Goal: Find specific page/section

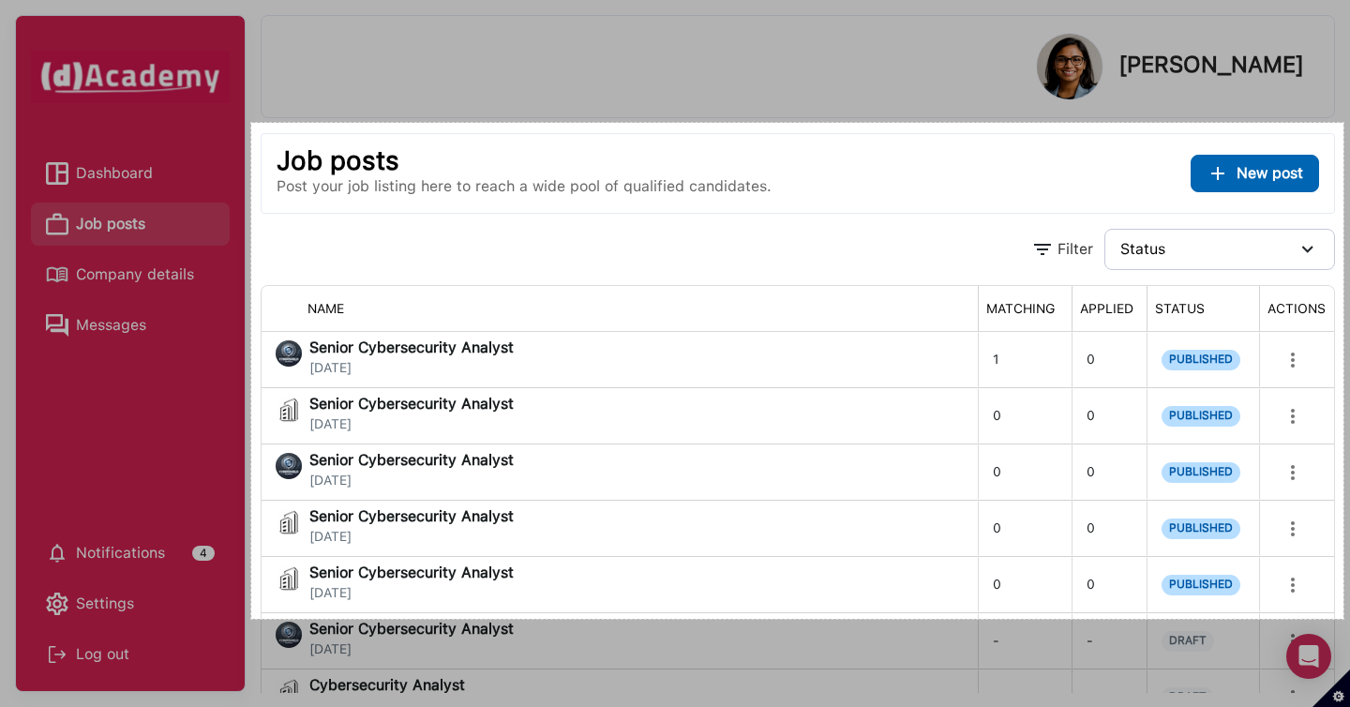
drag, startPoint x: 251, startPoint y: 123, endPoint x: 1343, endPoint y: 619, distance: 1199.6
click at [1343, 619] on div "1165 X 529" at bounding box center [675, 353] width 1350 height 707
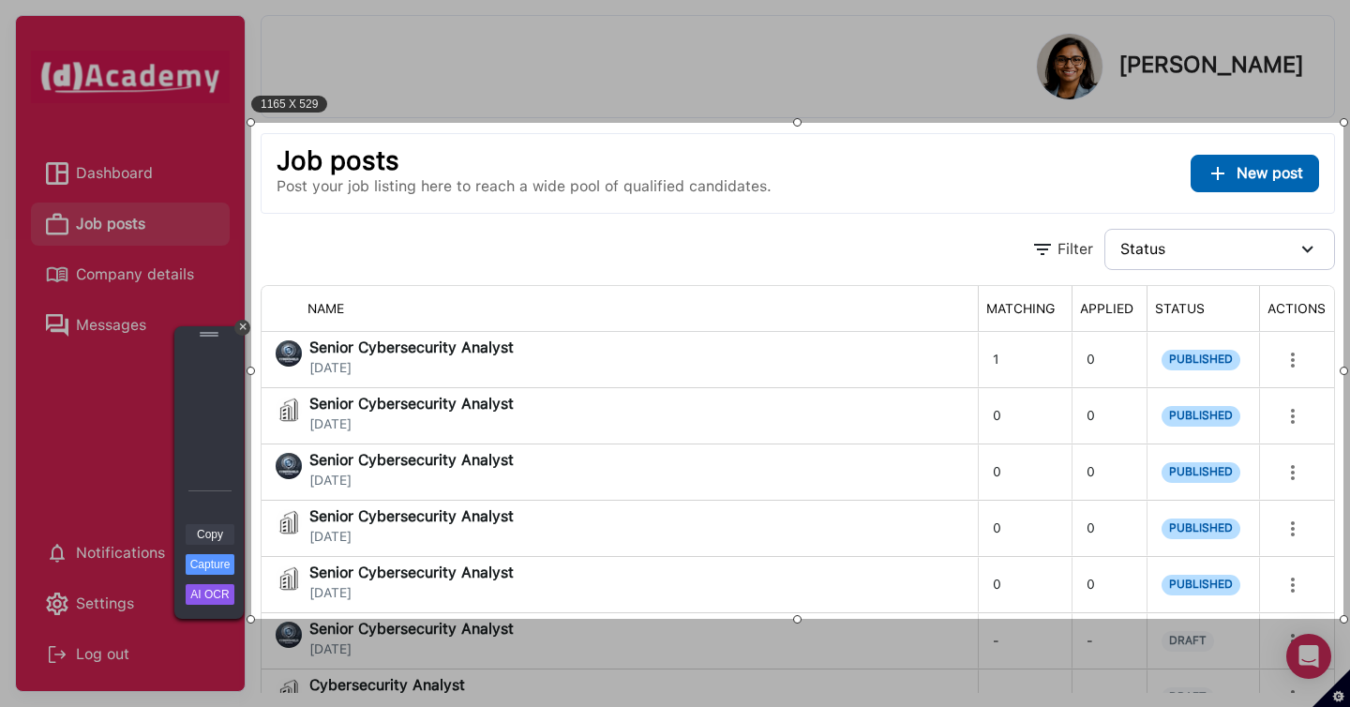
click at [205, 533] on link "Copy" at bounding box center [210, 534] width 49 height 21
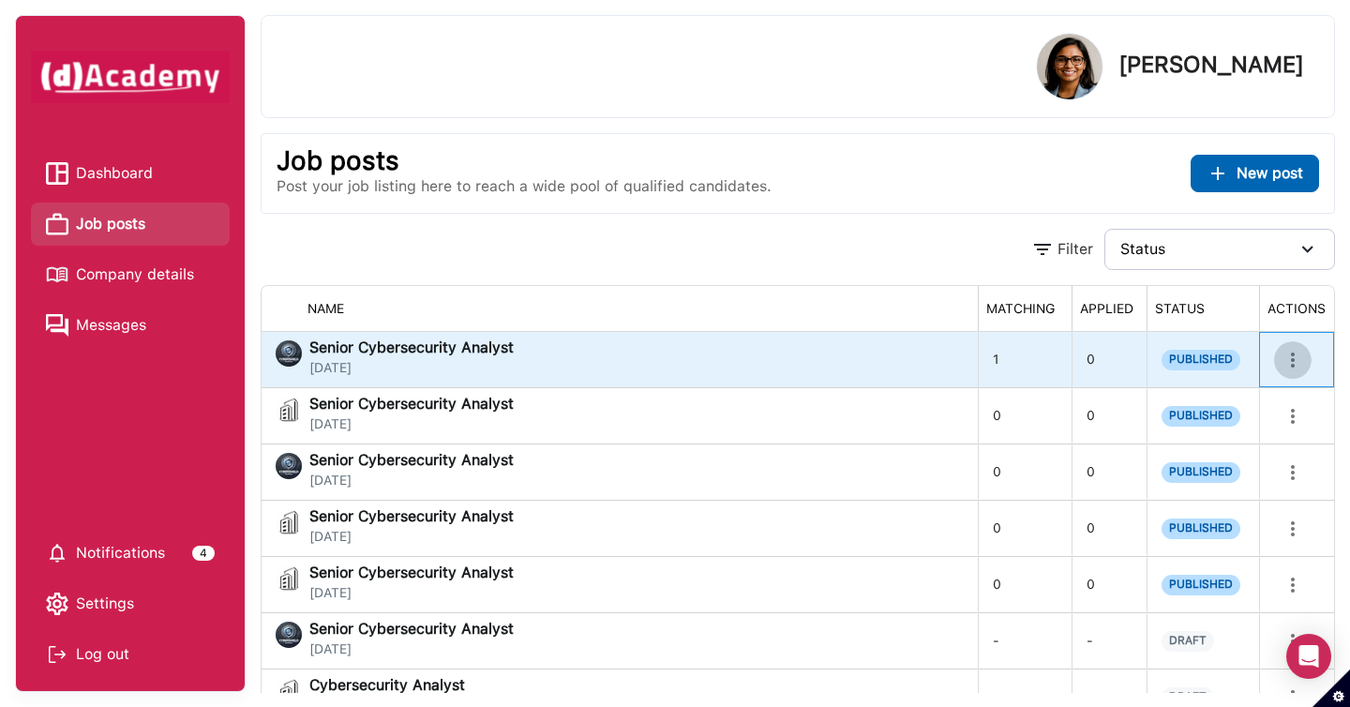
click at [1300, 360] on icon "more" at bounding box center [1293, 360] width 23 height 23
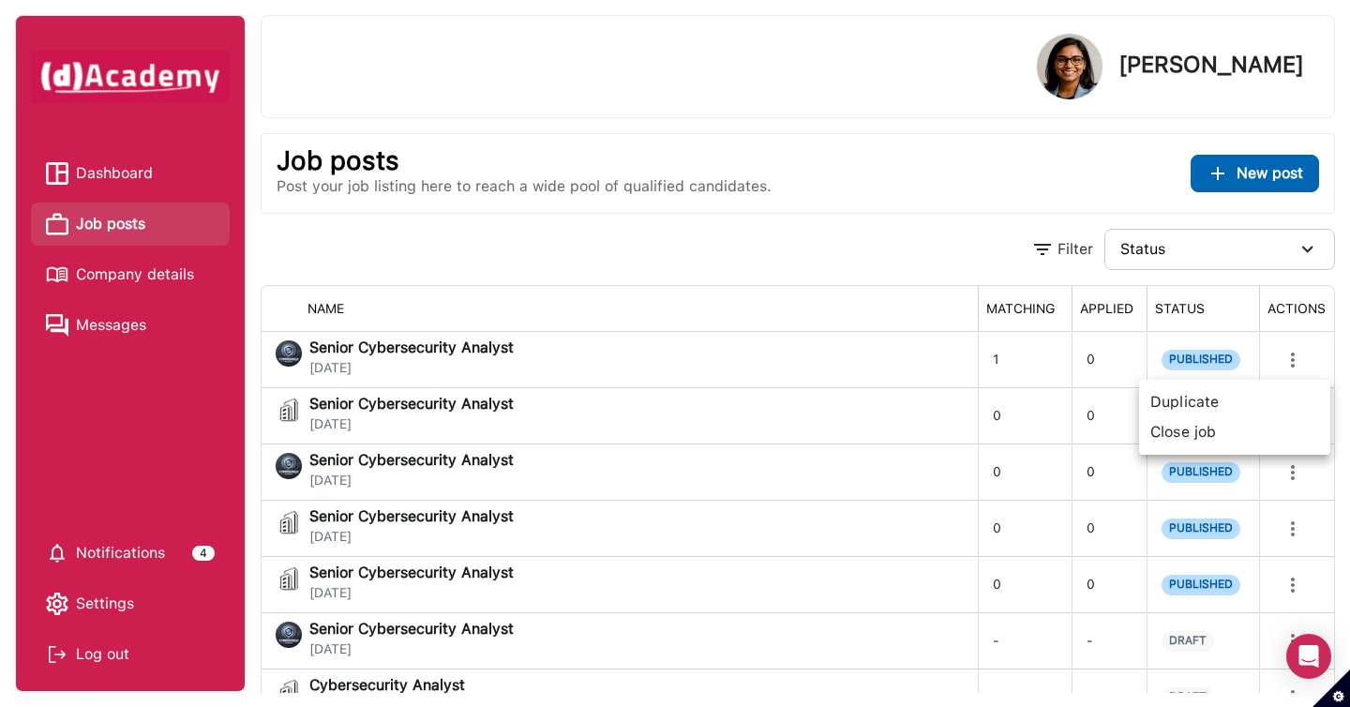
click at [427, 379] on div at bounding box center [675, 353] width 1350 height 707
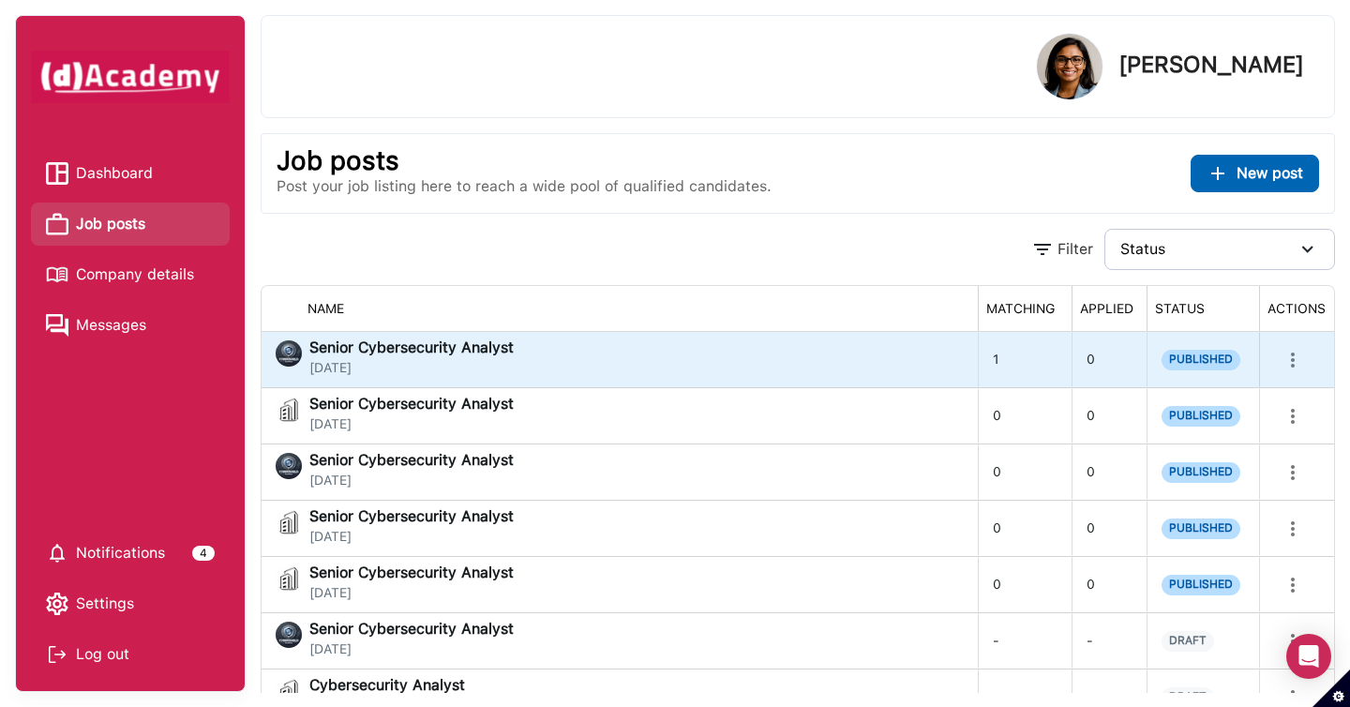
click at [420, 360] on span "[DATE]" at bounding box center [411, 368] width 204 height 16
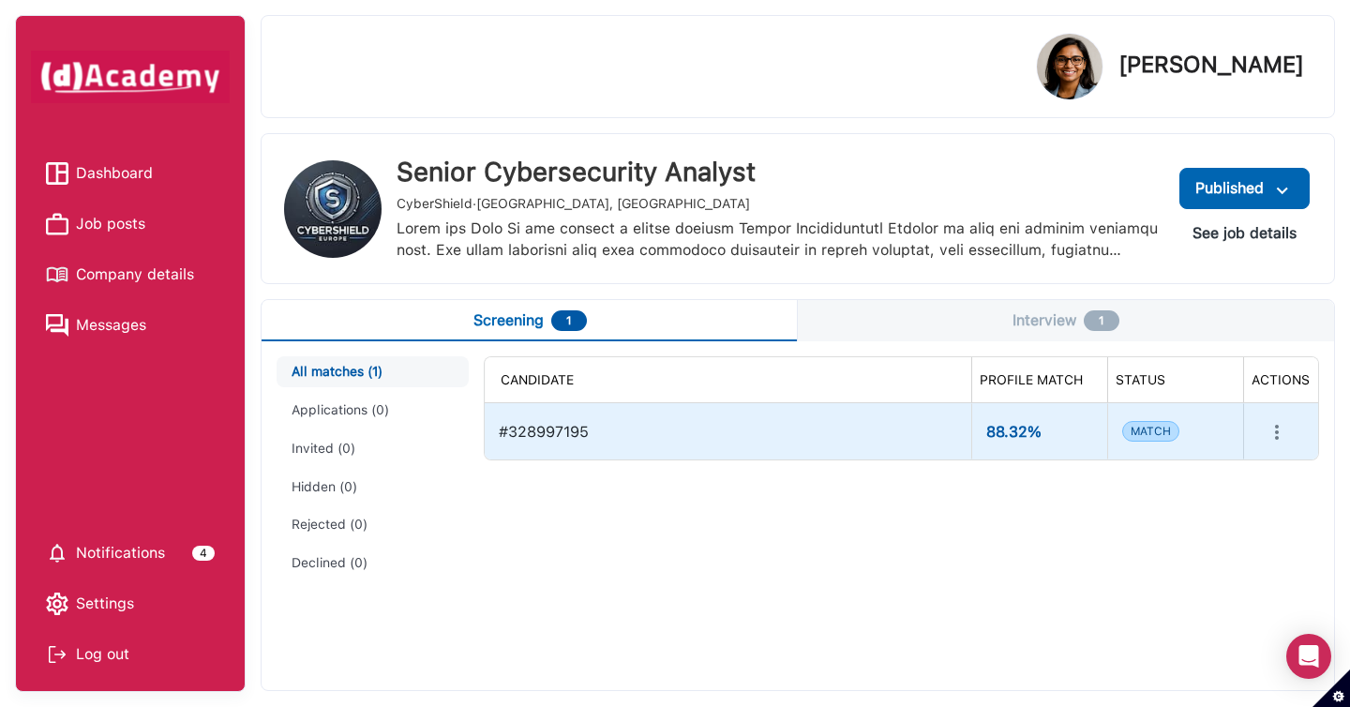
click at [1285, 449] on div at bounding box center [1280, 431] width 45 height 38
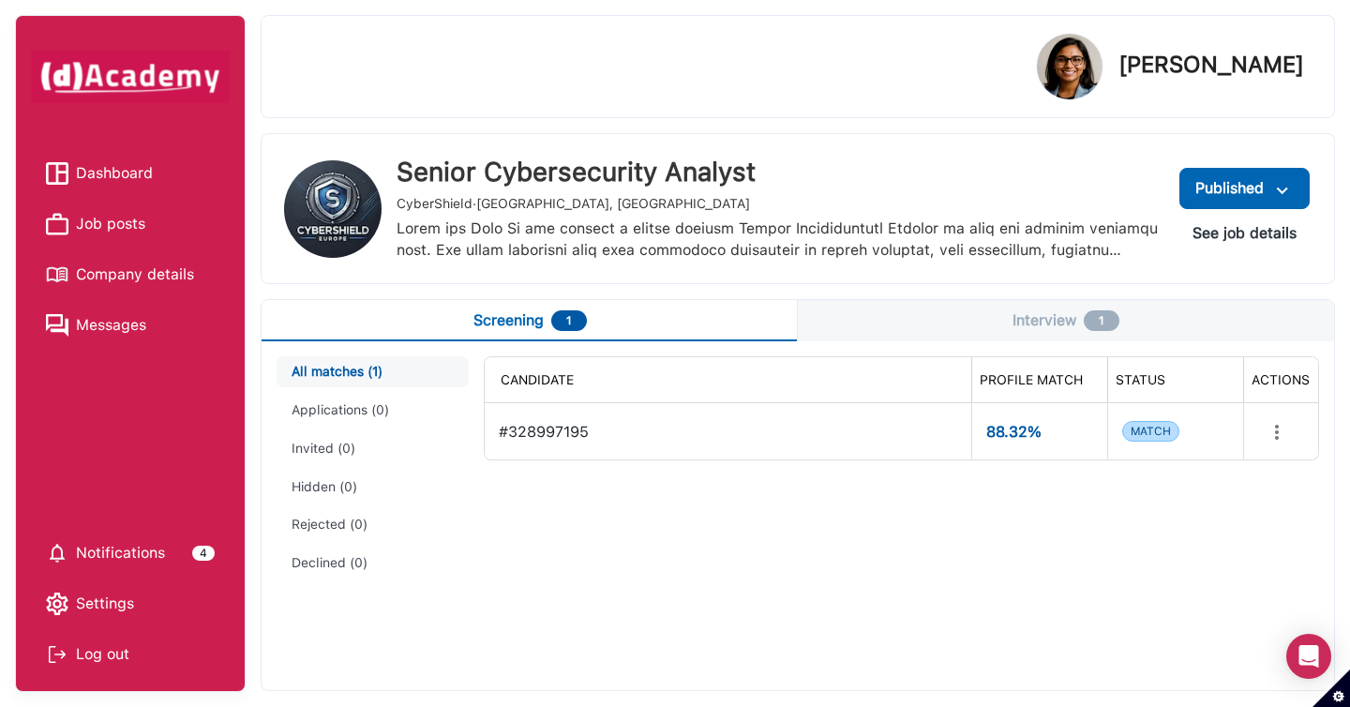
click at [1233, 235] on button "See job details" at bounding box center [1245, 234] width 134 height 34
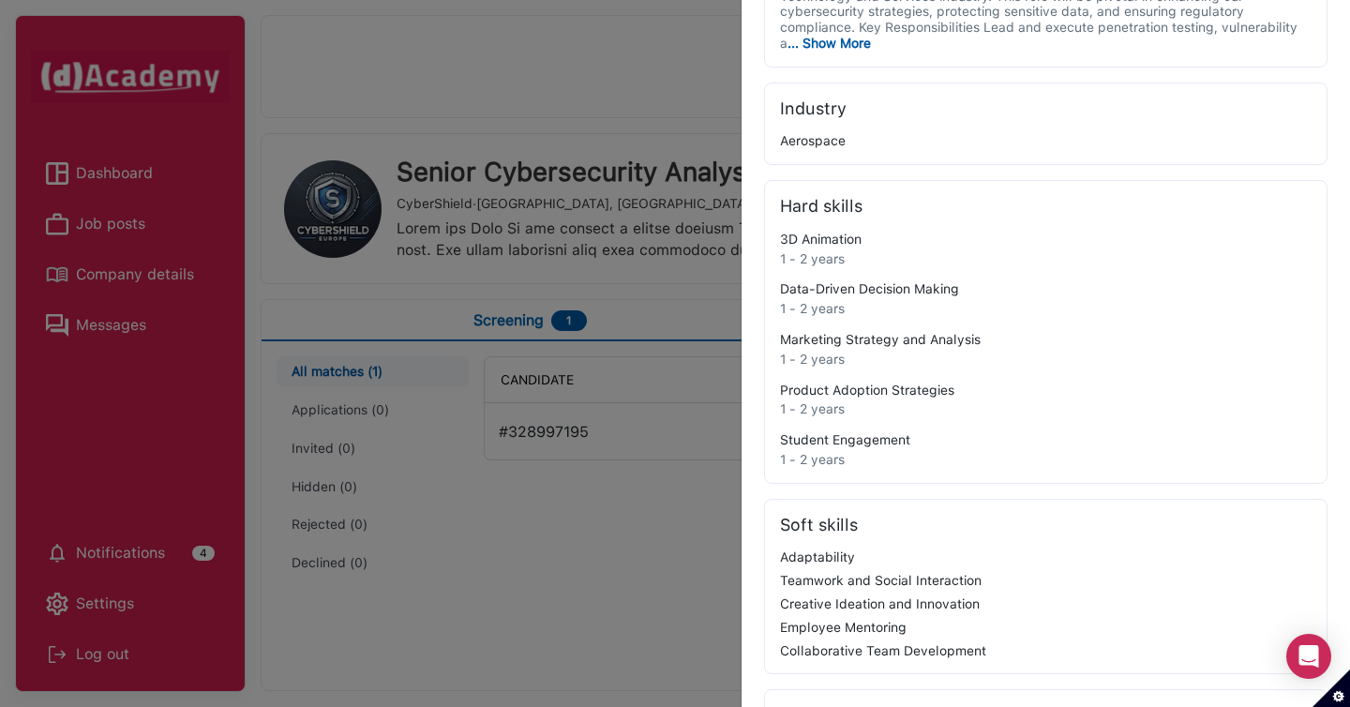
scroll to position [180, 0]
